Goal: Feedback & Contribution: Leave review/rating

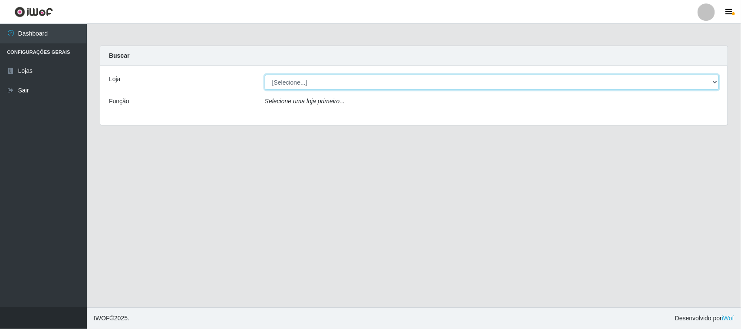
click at [716, 84] on select "[Selecione...] Hiper Queiroz - [GEOGRAPHIC_DATA][PERSON_NAME]" at bounding box center [492, 82] width 454 height 15
select select "515"
click at [265, 75] on select "[Selecione...] Hiper Queiroz - [GEOGRAPHIC_DATA][PERSON_NAME]" at bounding box center [492, 82] width 454 height 15
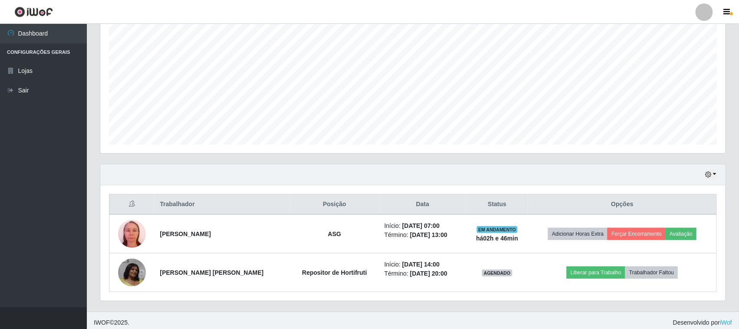
scroll to position [171, 0]
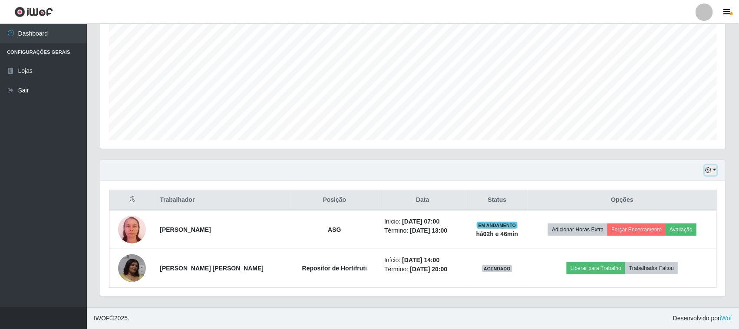
click at [712, 169] on button "button" at bounding box center [710, 170] width 12 height 10
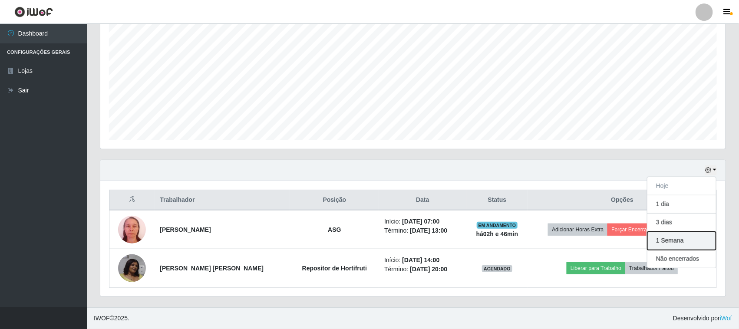
click at [690, 240] on button "1 Semana" at bounding box center [681, 241] width 69 height 18
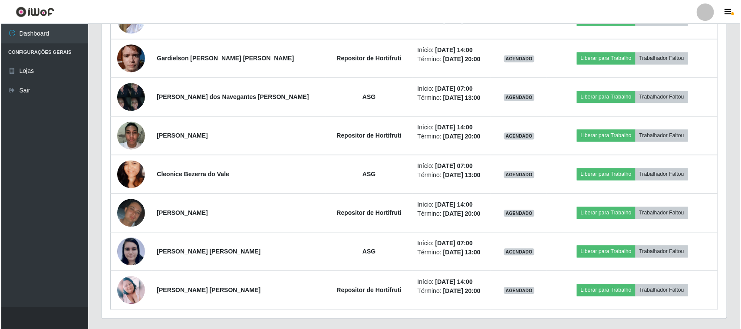
scroll to position [713, 0]
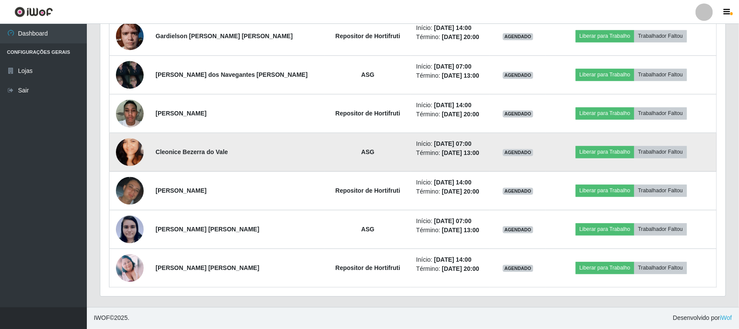
click at [130, 157] on img at bounding box center [130, 152] width 28 height 49
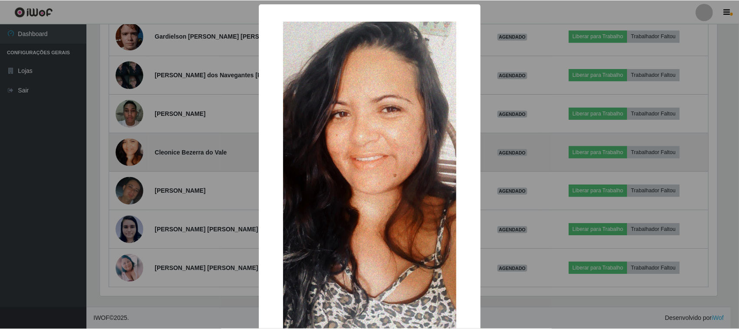
scroll to position [181, 619]
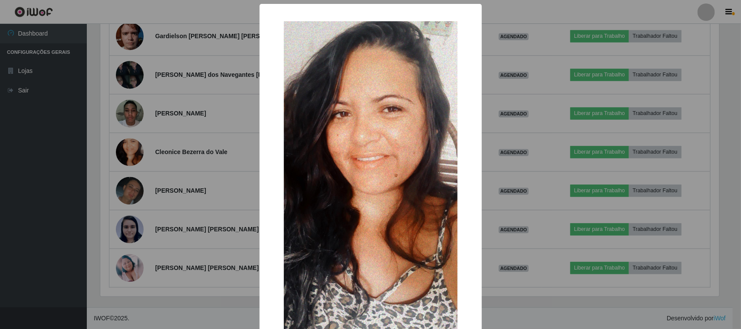
click at [515, 148] on div "× OK Cancel" at bounding box center [370, 164] width 741 height 329
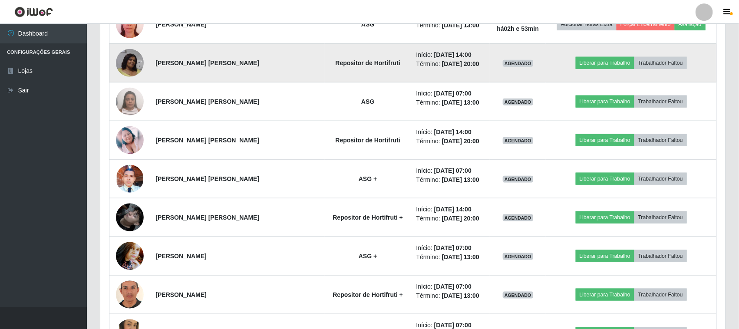
scroll to position [442, 0]
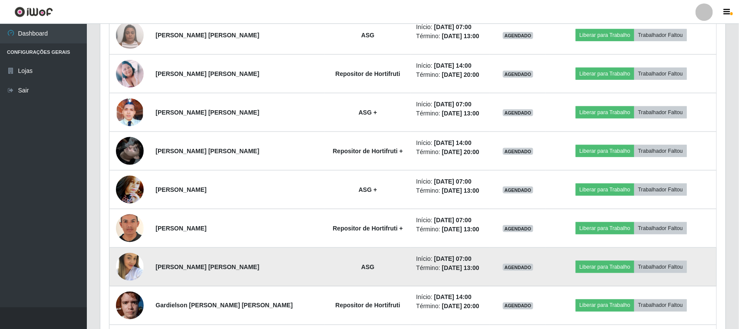
click at [129, 264] on img at bounding box center [130, 267] width 28 height 43
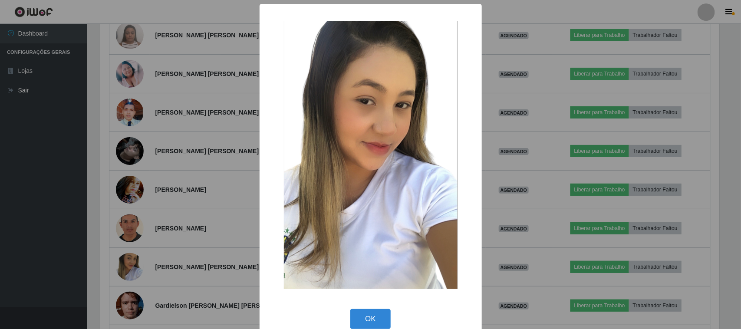
click at [498, 159] on div "× OK Cancel" at bounding box center [370, 164] width 741 height 329
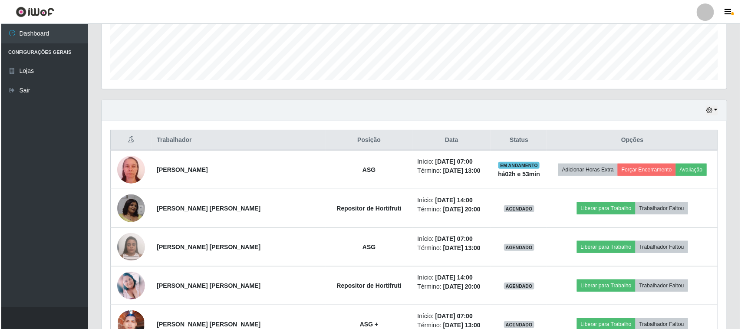
scroll to position [225, 0]
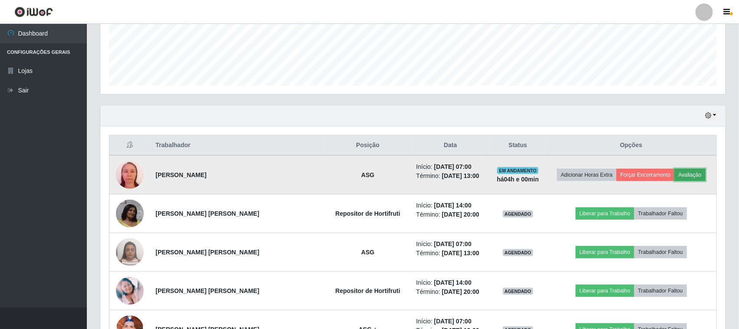
click at [682, 179] on button "Avaliação" at bounding box center [689, 175] width 31 height 12
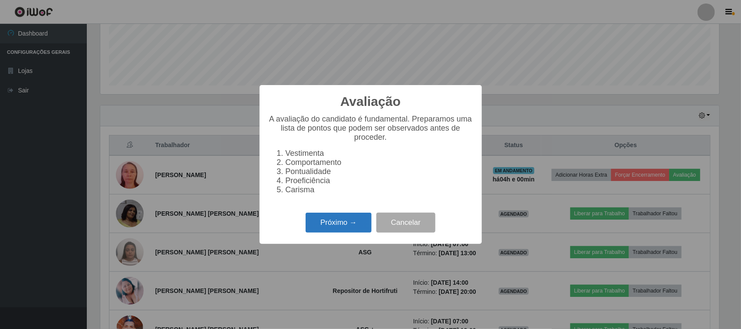
click at [348, 229] on button "Próximo →" at bounding box center [338, 223] width 66 height 20
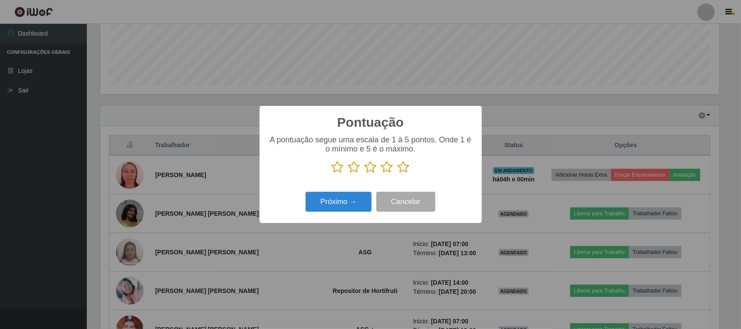
scroll to position [433753, 433314]
click at [404, 168] on icon at bounding box center [403, 167] width 12 height 13
click at [397, 174] on input "radio" at bounding box center [397, 174] width 0 height 0
click at [316, 205] on button "Próximo →" at bounding box center [338, 202] width 66 height 20
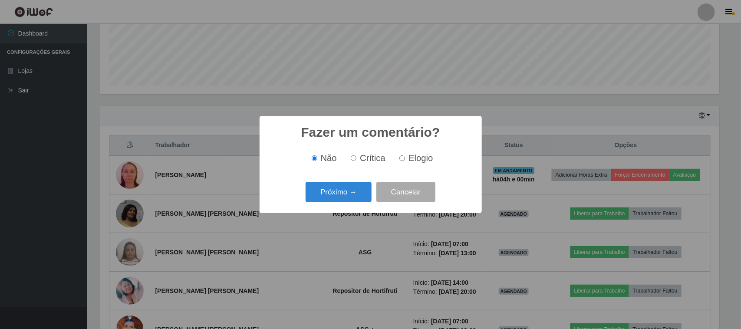
drag, startPoint x: 402, startPoint y: 159, endPoint x: 364, endPoint y: 187, distance: 47.2
click at [401, 159] on input "Elogio" at bounding box center [402, 158] width 6 height 6
radio input "true"
click at [358, 194] on button "Próximo →" at bounding box center [338, 192] width 66 height 20
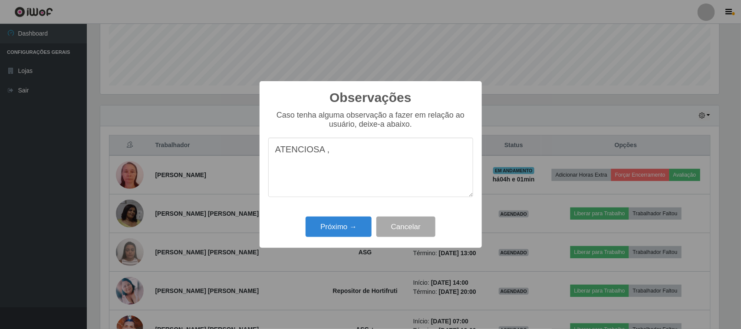
click at [338, 144] on textarea "ATENCIOSA ," at bounding box center [370, 167] width 205 height 59
type textarea "ATENCIOSA, RAPIDA, PROATIVA"
click at [343, 231] on button "Próximo →" at bounding box center [338, 227] width 66 height 20
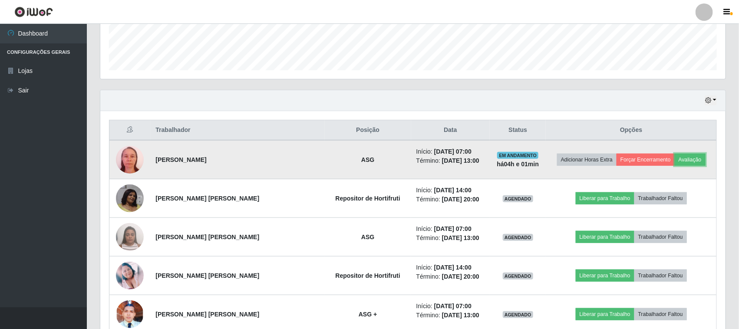
scroll to position [294, 0]
